Goal: Information Seeking & Learning: Learn about a topic

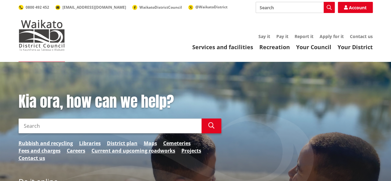
click at [271, 7] on input "Search" at bounding box center [295, 7] width 79 height 11
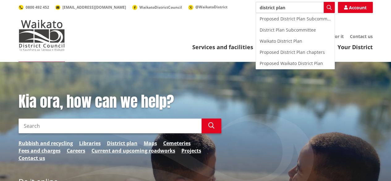
type input "district plan"
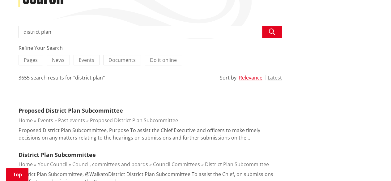
scroll to position [173, 0]
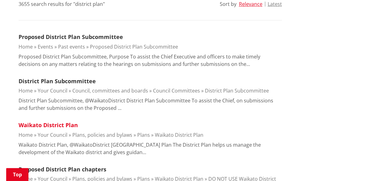
click at [69, 128] on link "Waikato District Plan" at bounding box center [48, 124] width 59 height 7
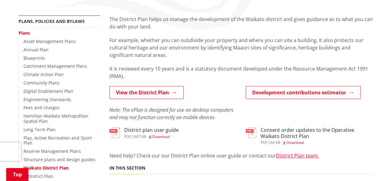
scroll to position [110, 0]
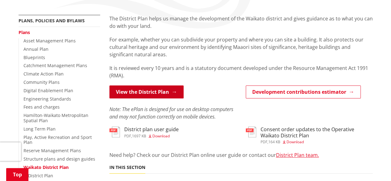
click at [165, 88] on link "View the District Plan" at bounding box center [146, 91] width 74 height 13
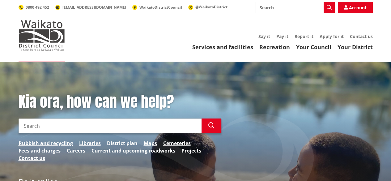
click at [132, 142] on link "District plan" at bounding box center [122, 142] width 31 height 7
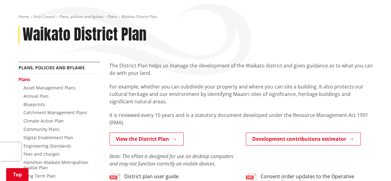
scroll to position [64, 0]
